Goal: Find specific page/section: Find specific page/section

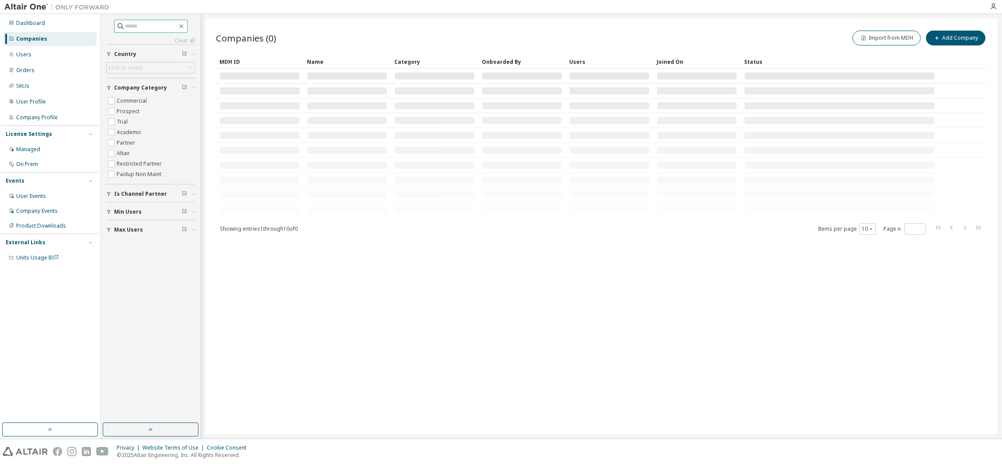
click at [151, 22] on input "text" at bounding box center [151, 26] width 52 height 9
type input "******"
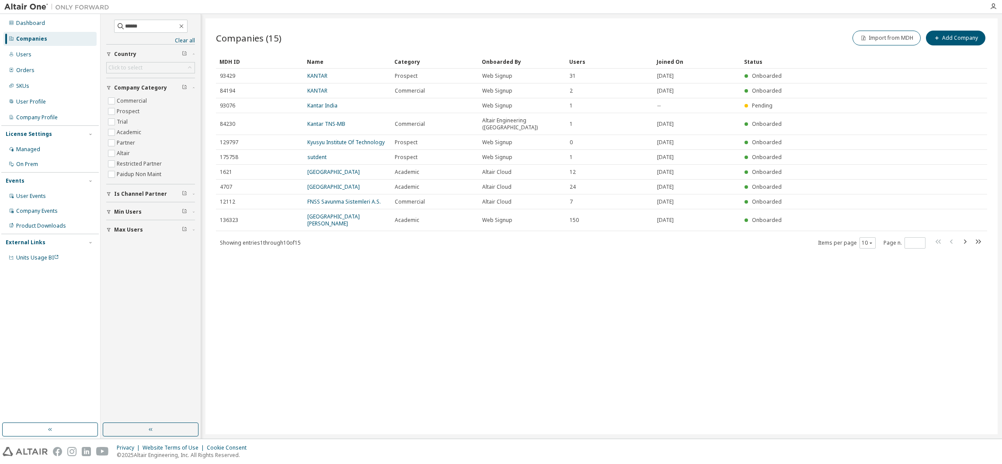
click at [313, 87] on link "KANTAR" at bounding box center [317, 90] width 20 height 7
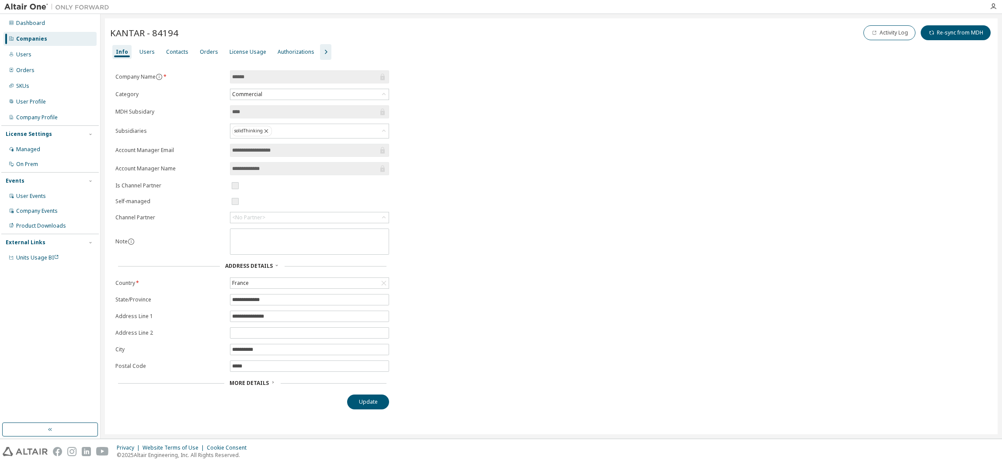
click at [245, 387] on span "More Details" at bounding box center [249, 383] width 39 height 7
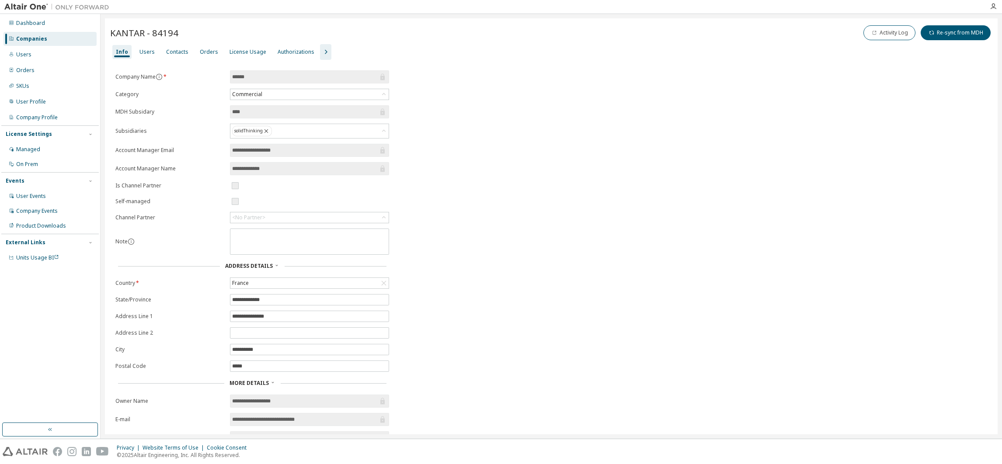
click at [246, 56] on div "License Usage" at bounding box center [248, 52] width 37 height 7
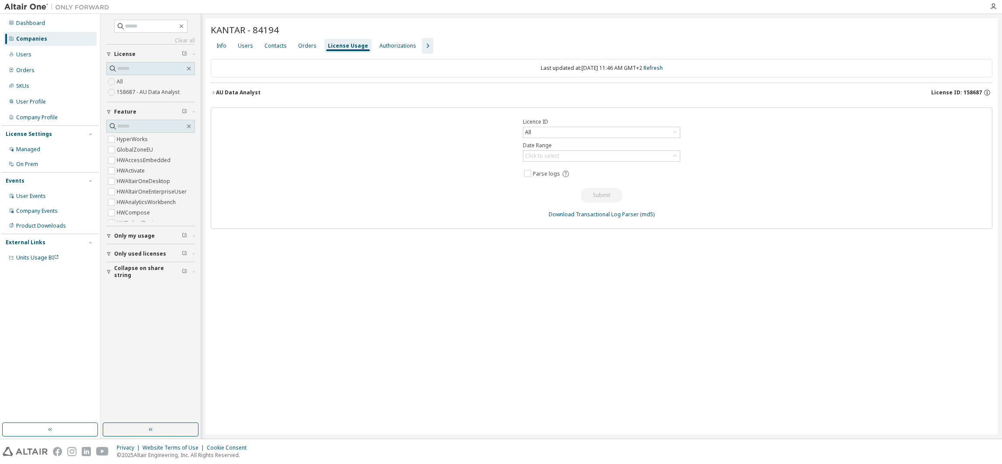
click at [213, 94] on icon "button" at bounding box center [213, 92] width 5 height 5
